Goal: Task Accomplishment & Management: Use online tool/utility

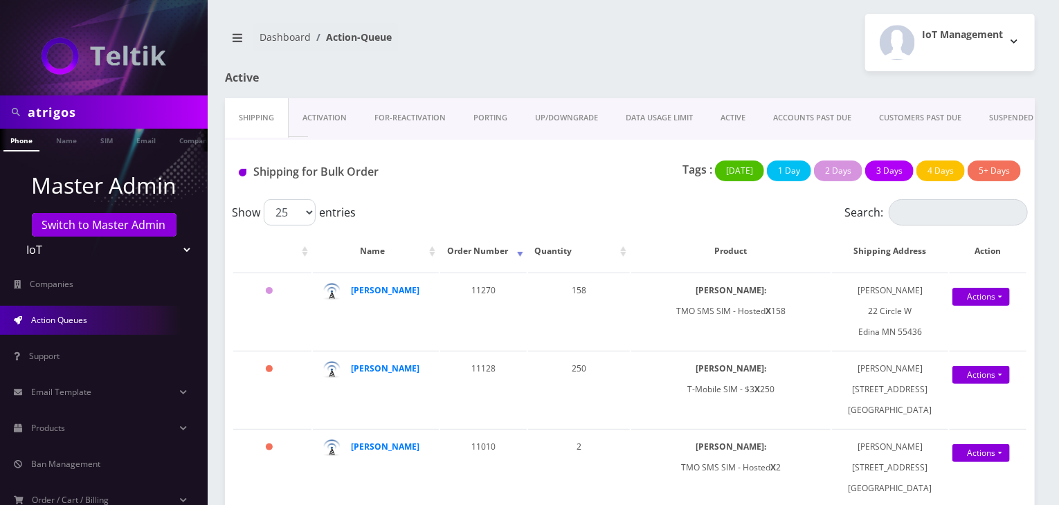
drag, startPoint x: 96, startPoint y: 114, endPoint x: 0, endPoint y: 102, distance: 96.2
click at [0, 102] on div "atrigos" at bounding box center [104, 112] width 208 height 33
type input "komail"
click at [69, 147] on link "Name" at bounding box center [66, 140] width 35 height 23
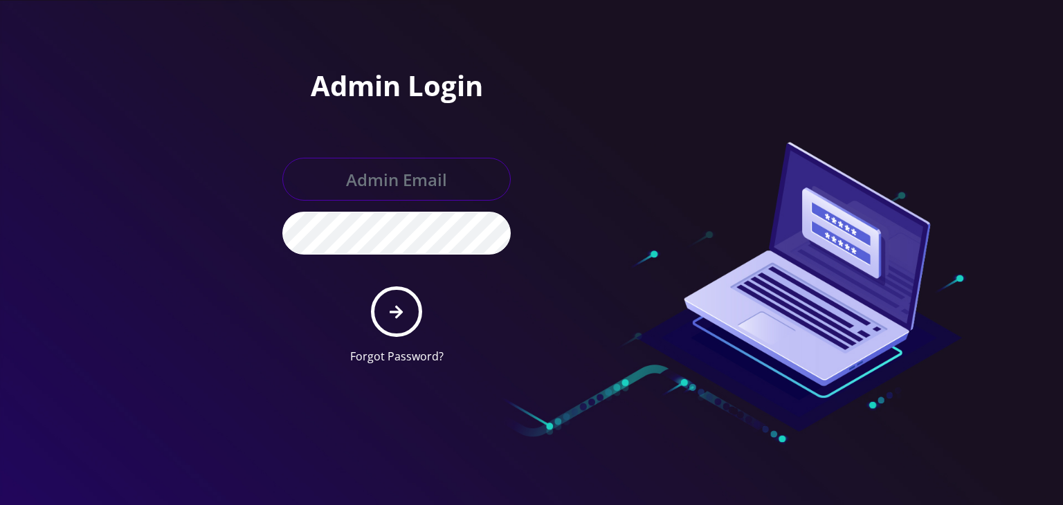
click at [397, 185] on input "text" at bounding box center [396, 179] width 228 height 43
type input "[PERSON_NAME][EMAIL_ADDRESS][DOMAIN_NAME]"
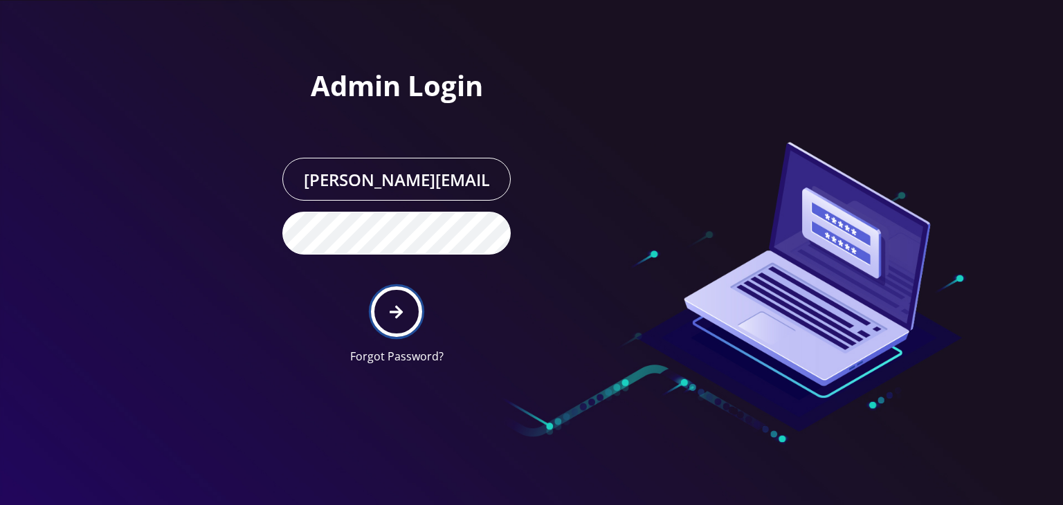
click at [394, 316] on icon "submit" at bounding box center [396, 312] width 13 height 15
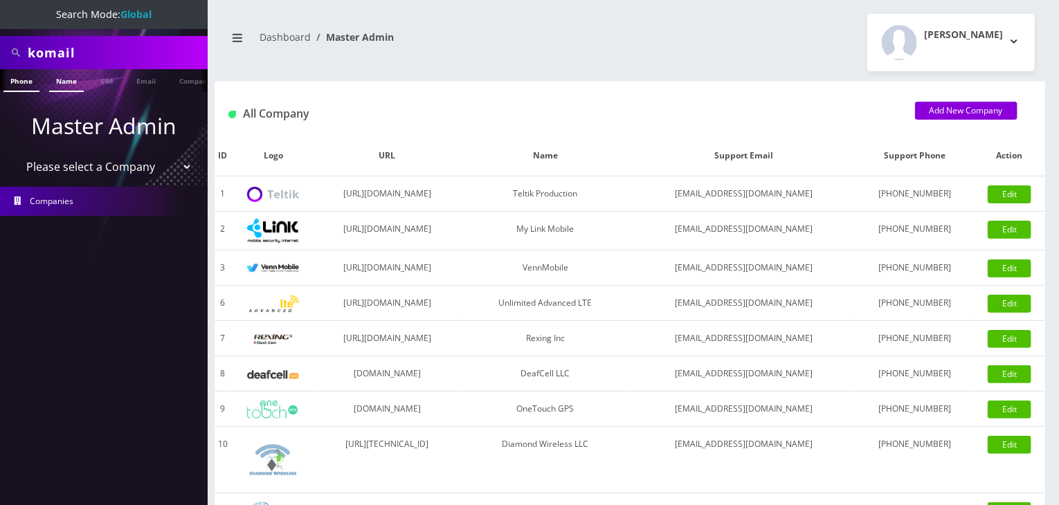
click at [61, 87] on link "Name" at bounding box center [66, 80] width 35 height 23
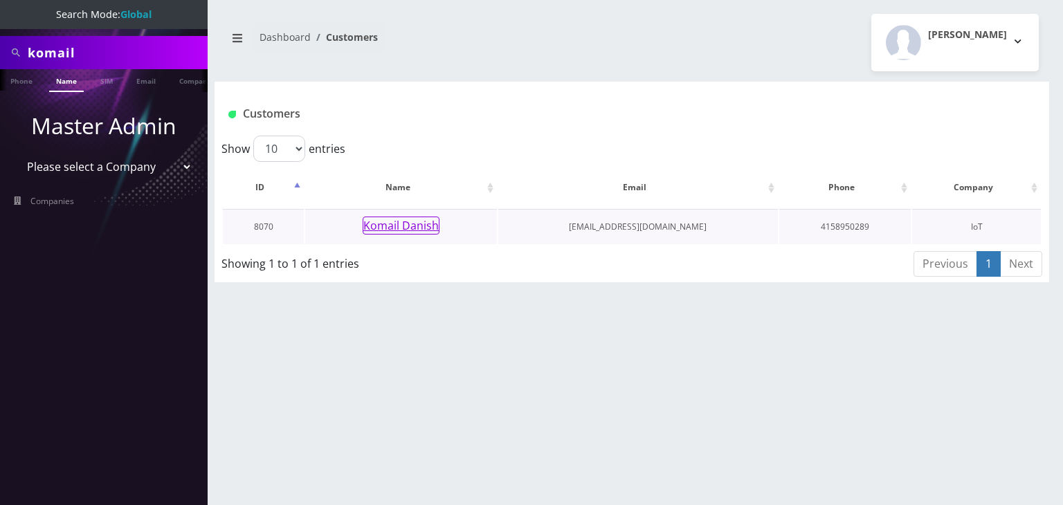
click at [397, 225] on button "Komail Danish" at bounding box center [401, 226] width 77 height 18
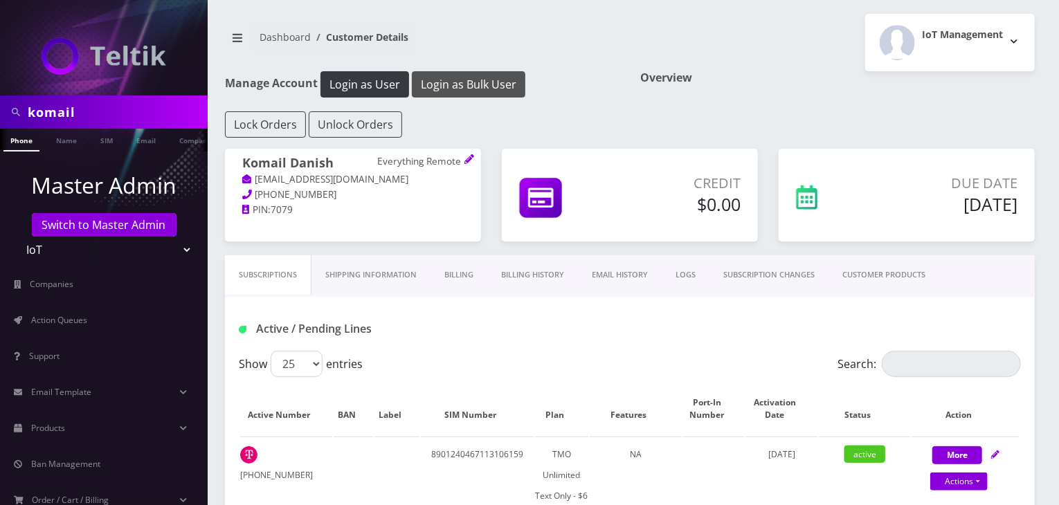
click at [484, 78] on button "Login as Bulk User" at bounding box center [469, 84] width 114 height 26
click at [545, 270] on link "Billing History" at bounding box center [532, 274] width 91 height 39
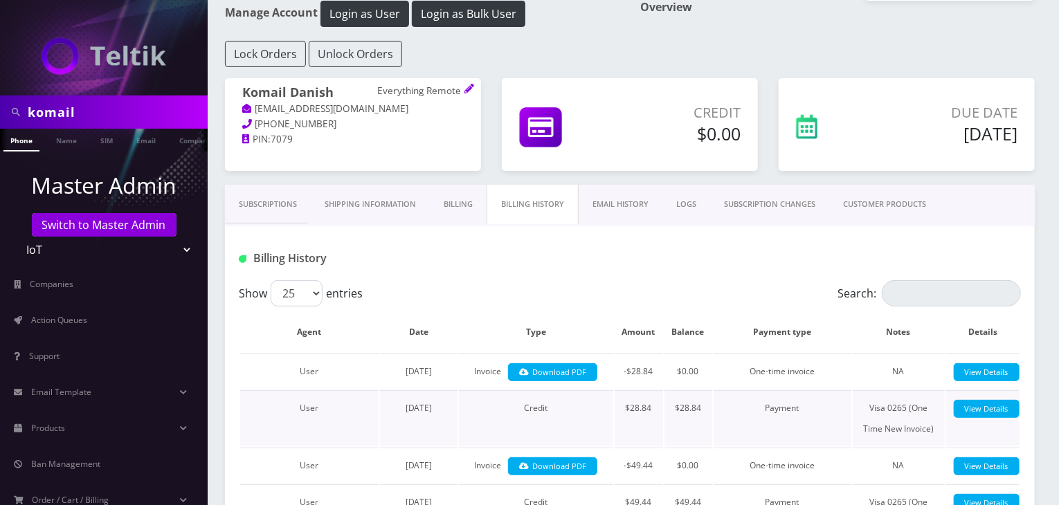
scroll to position [138, 0]
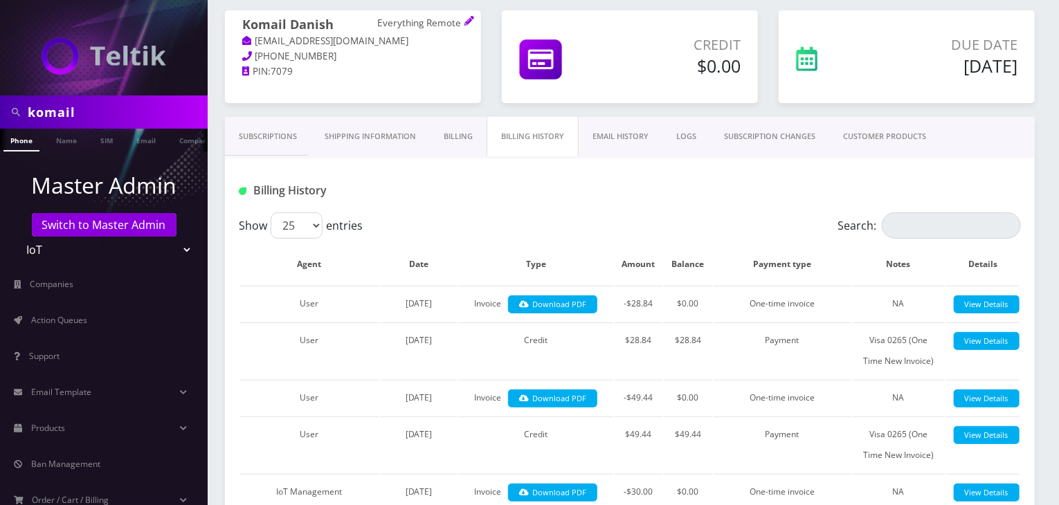
click at [472, 136] on link "Billing" at bounding box center [458, 136] width 57 height 39
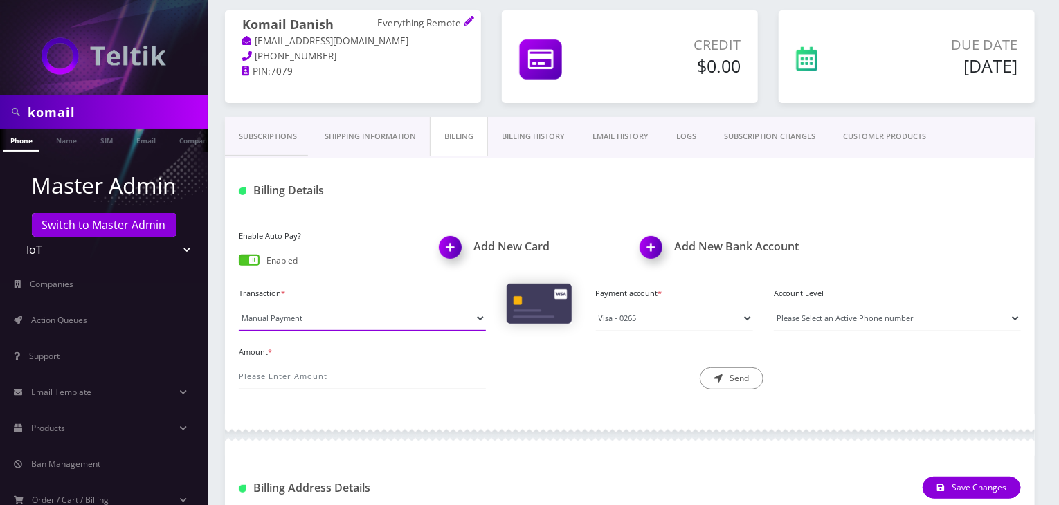
click at [428, 317] on select "Manual Payment Custom Charge Manual Credit Custom Invoice" at bounding box center [362, 318] width 247 height 26
select select "Custom Charge"
click at [239, 305] on select "Manual Payment Custom Charge Manual Credit Custom Invoice" at bounding box center [362, 318] width 247 height 26
click at [271, 367] on input "Amount *" at bounding box center [362, 376] width 247 height 26
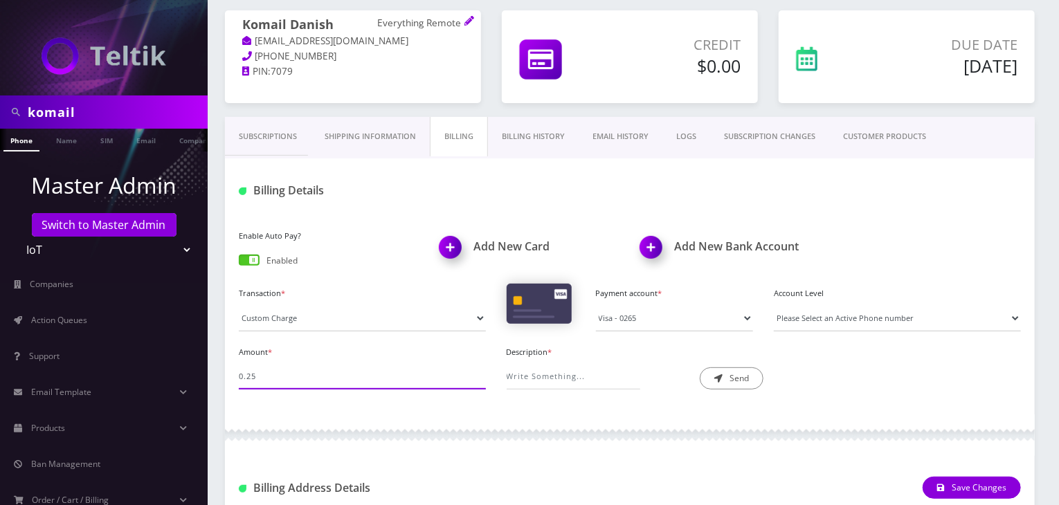
type input "0.25"
click at [542, 372] on input "Description *" at bounding box center [574, 376] width 134 height 26
type input "1x Number Change"
click at [722, 381] on icon "submit" at bounding box center [718, 378] width 8 height 8
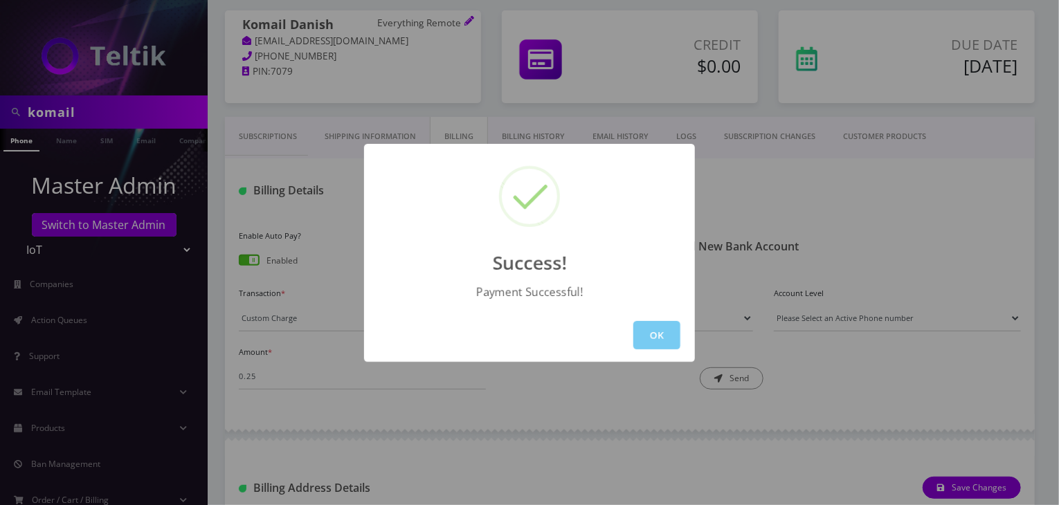
click at [660, 336] on button "OK" at bounding box center [656, 335] width 47 height 28
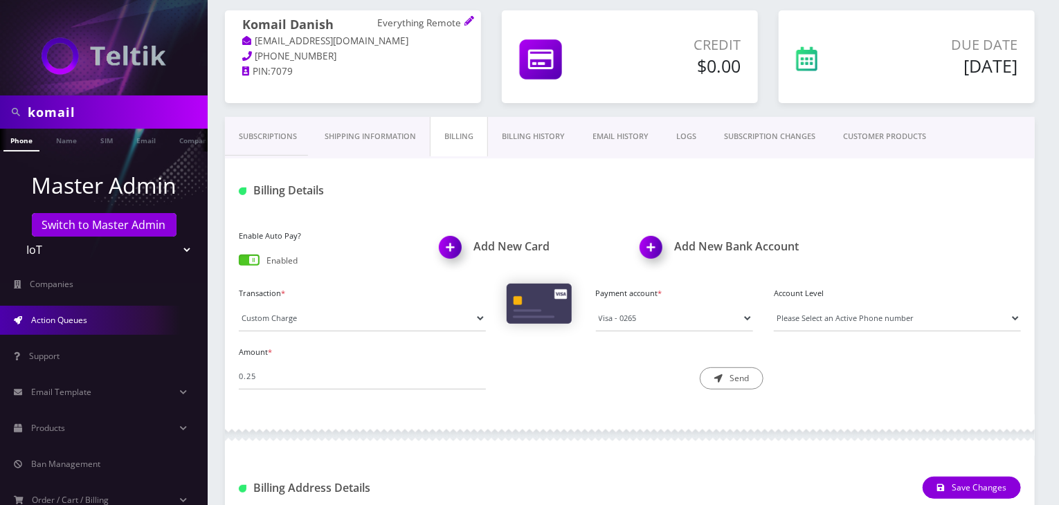
click at [55, 322] on span "Action Queues" at bounding box center [59, 320] width 56 height 12
